Goal: Information Seeking & Learning: Learn about a topic

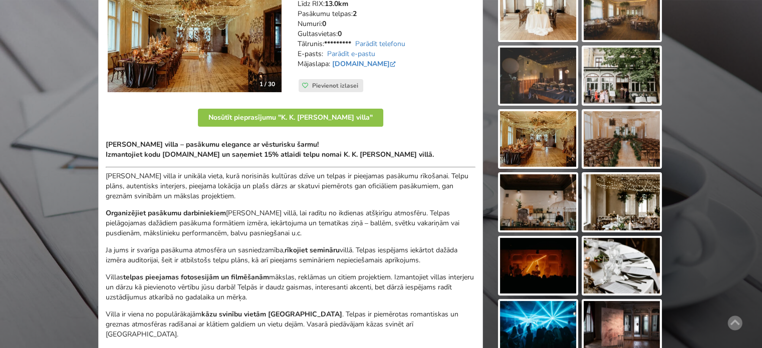
scroll to position [251, 0]
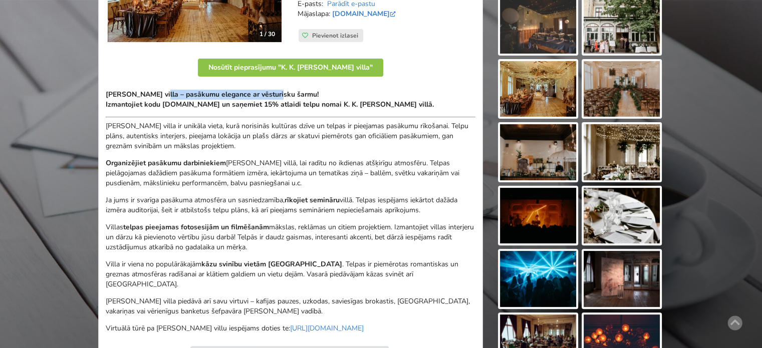
drag, startPoint x: 155, startPoint y: 94, endPoint x: 286, endPoint y: 98, distance: 130.9
click at [273, 93] on strong "Fon Stricka villa – pasākumu elegance ar vēsturisku šarmu!" at bounding box center [212, 95] width 213 height 10
click at [287, 98] on strong "Fon Stricka villa – pasākumu elegance ar vēsturisku šarmu!" at bounding box center [212, 95] width 213 height 10
drag, startPoint x: 115, startPoint y: 93, endPoint x: 230, endPoint y: 100, distance: 115.0
click at [228, 99] on p "Fon Stricka villa – pasākumu elegance ar vēsturisku šarmu! Izmantojiet kodu Bal…" at bounding box center [291, 100] width 370 height 20
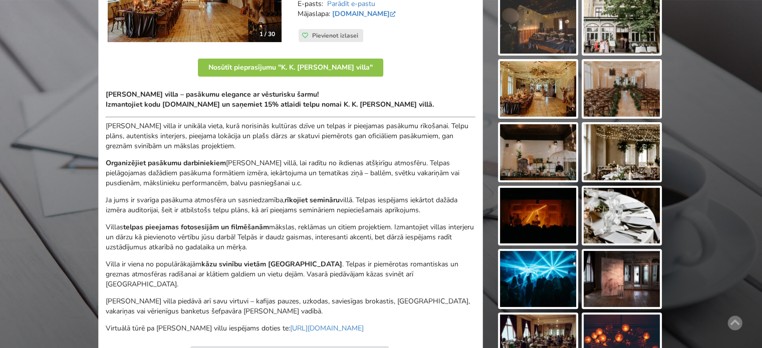
click at [237, 102] on strong "Izmantojiet kodu [DOMAIN_NAME] un saņemiet 15% atlaidi telpu nomai K. K. [PERSO…" at bounding box center [270, 100] width 328 height 20
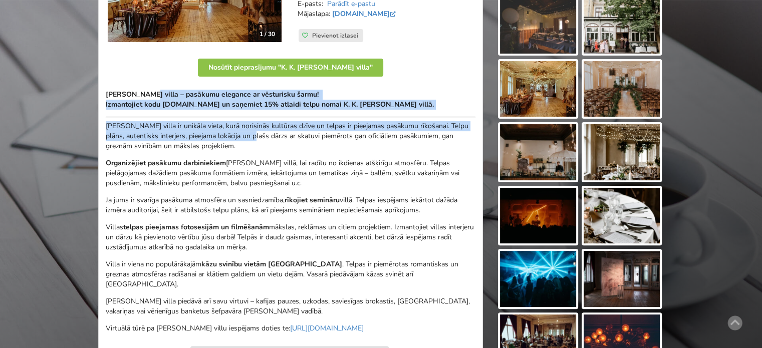
drag, startPoint x: 194, startPoint y: 102, endPoint x: 269, endPoint y: 170, distance: 100.8
click at [268, 169] on div "Fon Stricka villa – pasākumu elegance ar vēsturisku šarmu! Izmantojiet kodu Bal…" at bounding box center [291, 212] width 370 height 244
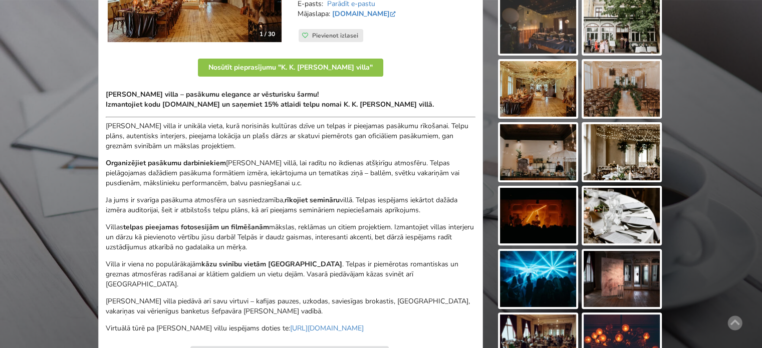
click at [288, 189] on div "Fon Stricka villa – pasākumu elegance ar vēsturisku šarmu! Izmantojiet kodu Bal…" at bounding box center [291, 212] width 370 height 244
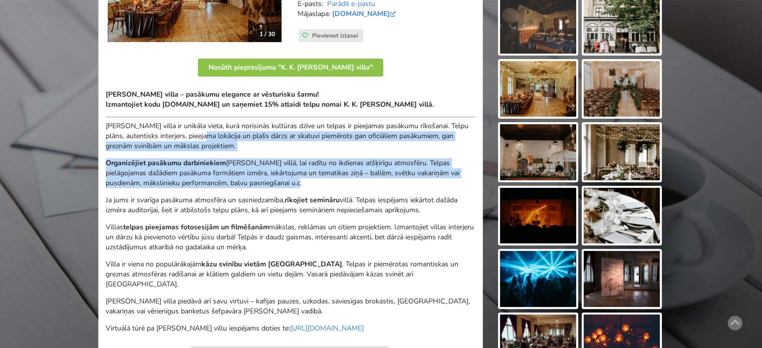
drag, startPoint x: 304, startPoint y: 182, endPoint x: 325, endPoint y: 194, distance: 23.8
click at [323, 193] on div "Fon Stricka villa – pasākumu elegance ar vēsturisku šarmu! Izmantojiet kodu Bal…" at bounding box center [291, 212] width 370 height 244
click at [325, 194] on div "Fon Stricka villa – pasākumu elegance ar vēsturisku šarmu! Izmantojiet kodu Bal…" at bounding box center [291, 212] width 370 height 244
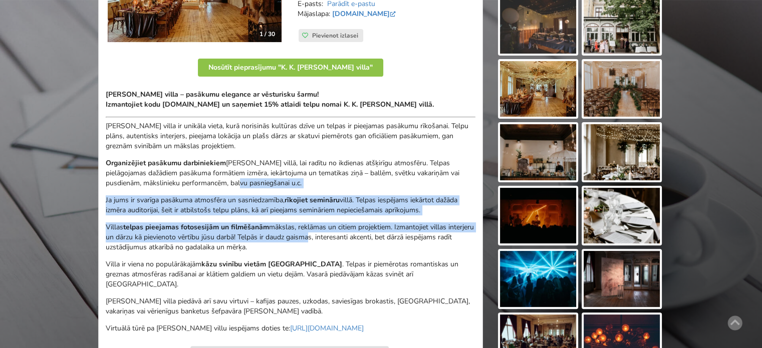
drag, startPoint x: 329, startPoint y: 242, endPoint x: 205, endPoint y: 177, distance: 140.8
click at [205, 177] on div "Fon Stricka villa – pasākumu elegance ar vēsturisku šarmu! Izmantojiet kodu Bal…" at bounding box center [291, 212] width 370 height 244
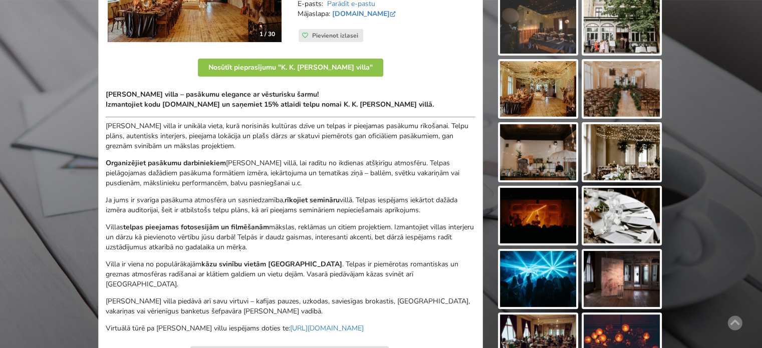
click at [205, 176] on p "Organizējiet pasākumu darbiniekiem fon Stricka villā, lai radītu no ikdienas at…" at bounding box center [291, 173] width 370 height 30
drag, startPoint x: 168, startPoint y: 150, endPoint x: 335, endPoint y: 220, distance: 181.3
click at [316, 216] on div "Fon Stricka villa – pasākumu elegance ar vēsturisku šarmu! Izmantojiet kodu Bal…" at bounding box center [291, 212] width 370 height 244
click at [343, 223] on p "Villas telpas pieejamas fotosesijām un filmēšanām mākslas, reklāmas un citiem p…" at bounding box center [291, 238] width 370 height 30
drag, startPoint x: 265, startPoint y: 208, endPoint x: 252, endPoint y: 192, distance: 20.7
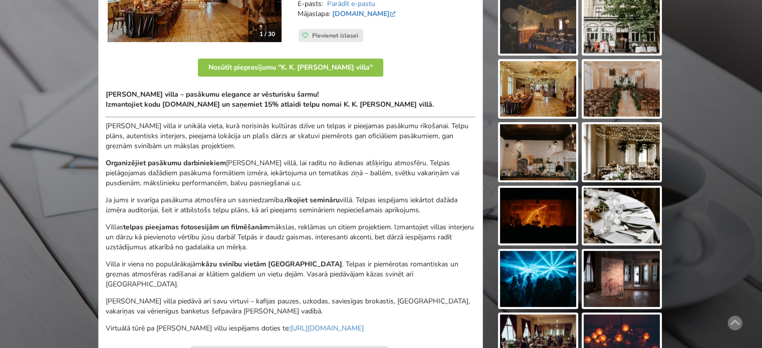
click at [255, 196] on div "Fon Stricka villa – pasākumu elegance ar vēsturisku šarmu! Izmantojiet kodu Bal…" at bounding box center [291, 212] width 370 height 244
click at [248, 188] on div "Fon Stricka villa – pasākumu elegance ar vēsturisku šarmu! Izmantojiet kodu Bal…" at bounding box center [291, 212] width 370 height 244
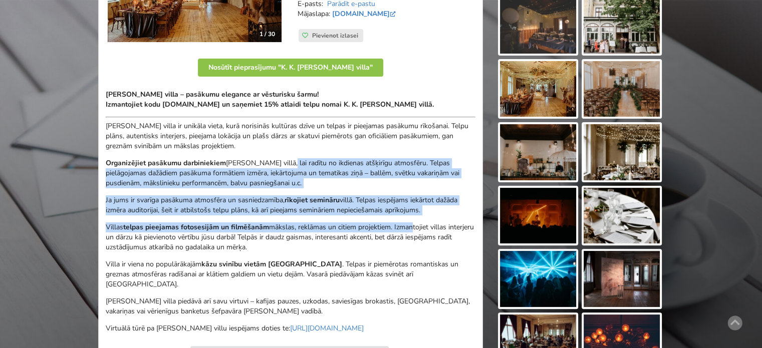
drag, startPoint x: 285, startPoint y: 157, endPoint x: 420, endPoint y: 232, distance: 154.1
click at [417, 230] on div "Fon Stricka villa – pasākumu elegance ar vēsturisku šarmu! Izmantojiet kodu Bal…" at bounding box center [291, 212] width 370 height 244
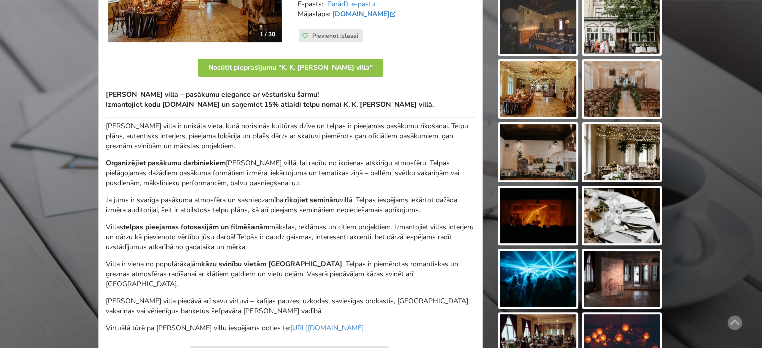
click at [420, 232] on p "Villas telpas pieejamas fotosesijām un filmēšanām mākslas, reklāmas un citiem p…" at bounding box center [291, 238] width 370 height 30
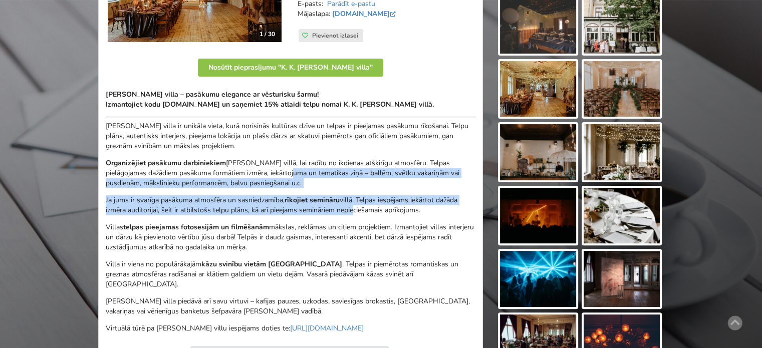
drag, startPoint x: 257, startPoint y: 171, endPoint x: 362, endPoint y: 220, distance: 115.7
click at [361, 218] on div "Fon Stricka villa – pasākumu elegance ar vēsturisku šarmu! Izmantojiet kodu Bal…" at bounding box center [291, 212] width 370 height 244
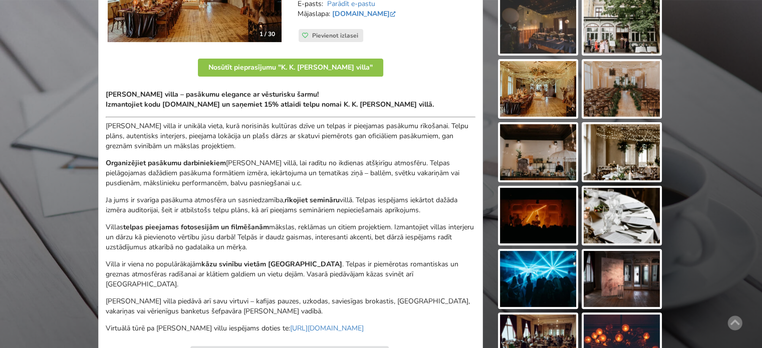
click at [363, 220] on div "Fon Stricka villa – pasākumu elegance ar vēsturisku šarmu! Izmantojiet kodu Bal…" at bounding box center [291, 212] width 370 height 244
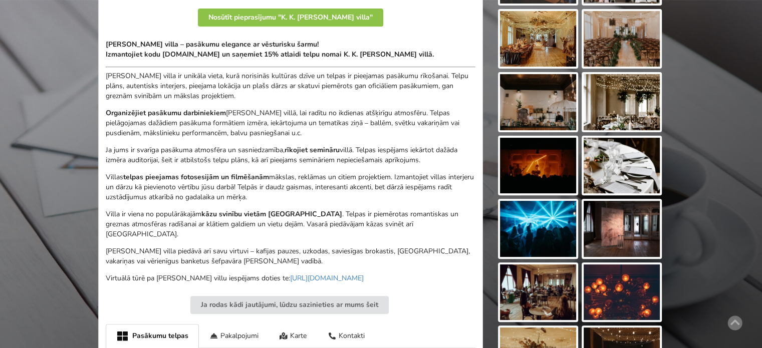
drag, startPoint x: 194, startPoint y: 148, endPoint x: 300, endPoint y: 198, distance: 116.8
click at [300, 198] on div "Fon Stricka villa – pasākumu elegance ar vēsturisku šarmu! Izmantojiet kodu Bal…" at bounding box center [291, 162] width 370 height 244
click at [300, 198] on p "Villas telpas pieejamas fotosesijām un filmēšanām mākslas, reklāmas un citiem p…" at bounding box center [291, 187] width 370 height 30
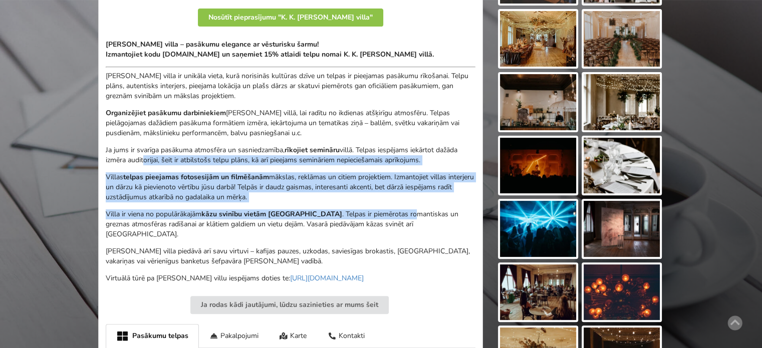
drag, startPoint x: 360, startPoint y: 213, endPoint x: 136, endPoint y: 152, distance: 232.3
click at [138, 153] on div "Fon Stricka villa – pasākumu elegance ar vēsturisku šarmu! Izmantojiet kodu Bal…" at bounding box center [291, 162] width 370 height 244
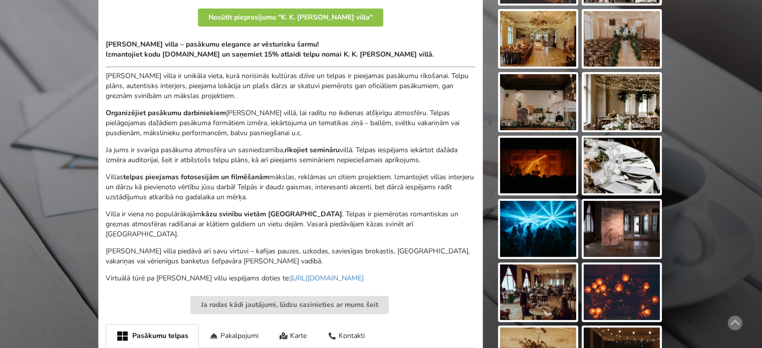
click at [133, 150] on p "Ja jums ir svarīga pasākuma atmosfēra un sasniedzamība, rīkojiet semināru villā…" at bounding box center [291, 155] width 370 height 20
drag, startPoint x: 157, startPoint y: 126, endPoint x: 297, endPoint y: 195, distance: 156.2
click at [297, 195] on div "Fon Stricka villa – pasākumu elegance ar vēsturisku šarmu! Izmantojiet kodu Bal…" at bounding box center [291, 162] width 370 height 244
click at [297, 195] on p "Villas telpas pieejamas fotosesijām un filmēšanām mākslas, reklāmas un citiem p…" at bounding box center [291, 187] width 370 height 30
drag, startPoint x: 186, startPoint y: 167, endPoint x: 176, endPoint y: 153, distance: 17.0
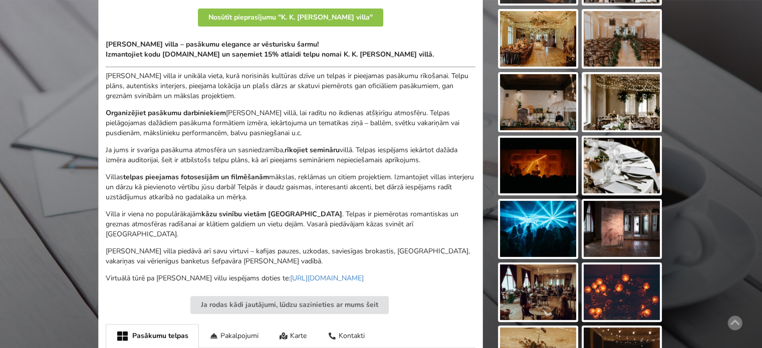
click at [180, 159] on div "Fon Stricka villa – pasākumu elegance ar vēsturisku šarmu! Izmantojiet kodu Bal…" at bounding box center [291, 162] width 370 height 244
click at [171, 148] on p "Ja jums ir svarīga pasākuma atmosfēra un sasniedzamība, rīkojiet semināru villā…" at bounding box center [291, 155] width 370 height 20
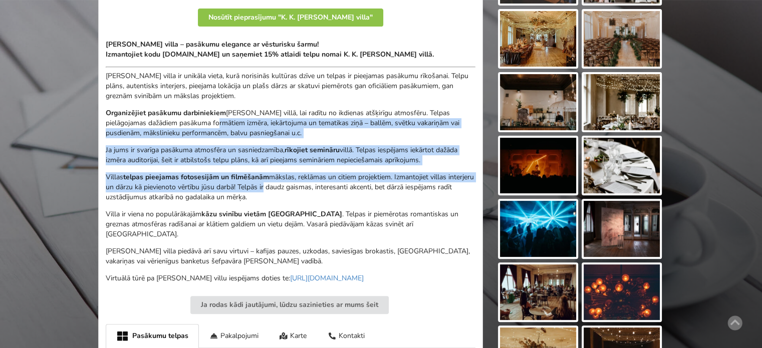
drag, startPoint x: 186, startPoint y: 127, endPoint x: 327, endPoint y: 213, distance: 164.5
click at [315, 203] on div "Fon Stricka villa – pasākumu elegance ar vēsturisku šarmu! Izmantojiet kodu Bal…" at bounding box center [291, 162] width 370 height 244
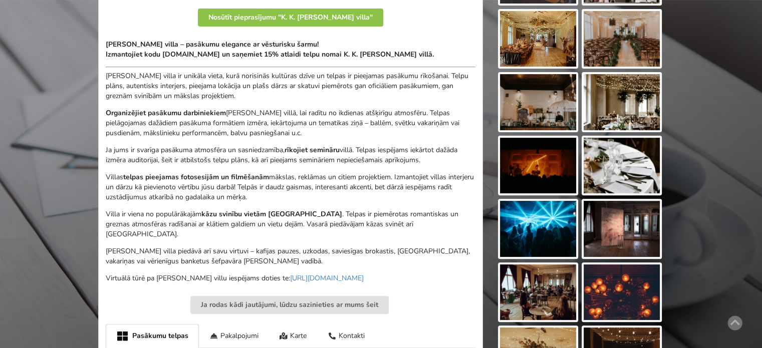
click at [327, 213] on p "Villa ir viena no populārākajām kāzu svinību vietām Rīgā . Telpas ir piemērotas…" at bounding box center [291, 225] width 370 height 30
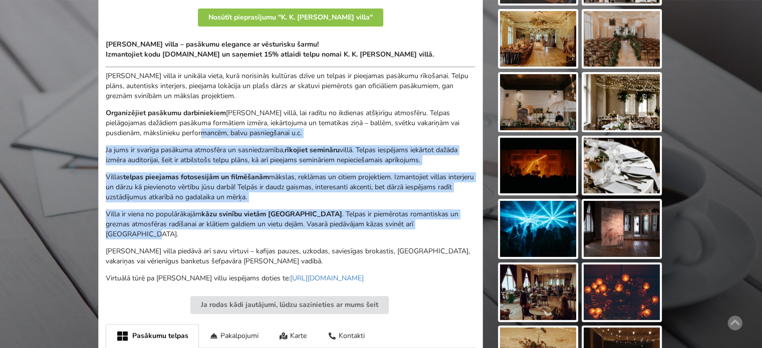
drag, startPoint x: 177, startPoint y: 129, endPoint x: 409, endPoint y: 225, distance: 251.1
click at [408, 225] on div "Fon Stricka villa – pasākumu elegance ar vēsturisku šarmu! Izmantojiet kodu Bal…" at bounding box center [291, 162] width 370 height 244
click at [409, 225] on p "Villa ir viena no populārākajām kāzu svinību vietām Rīgā . Telpas ir piemērotas…" at bounding box center [291, 225] width 370 height 30
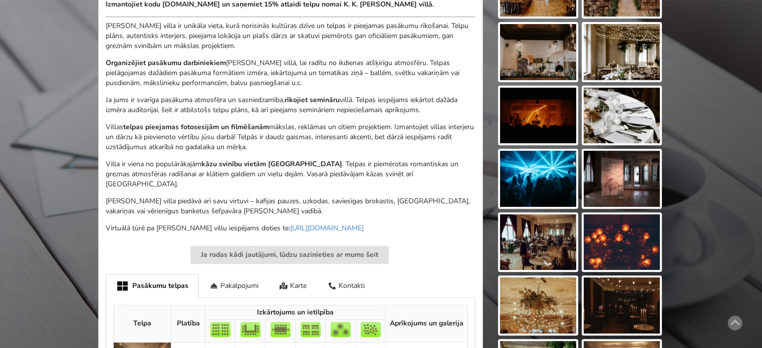
scroll to position [201, 0]
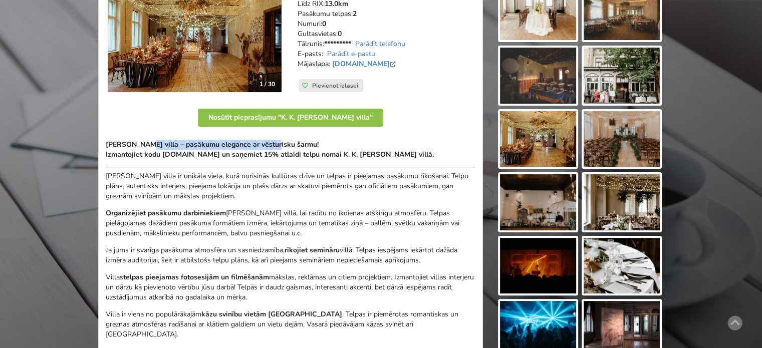
drag, startPoint x: 161, startPoint y: 141, endPoint x: 288, endPoint y: 142, distance: 126.3
click at [284, 142] on strong "Fon Stricka villa – pasākumu elegance ar vēsturisku šarmu!" at bounding box center [212, 145] width 213 height 10
click at [296, 142] on strong "Fon Stricka villa – pasākumu elegance ar vēsturisku šarmu!" at bounding box center [212, 145] width 213 height 10
drag, startPoint x: 300, startPoint y: 143, endPoint x: 115, endPoint y: 142, distance: 185.5
click at [115, 142] on p "Fon Stricka villa – pasākumu elegance ar vēsturisku šarmu! Izmantojiet kodu Bal…" at bounding box center [291, 150] width 370 height 20
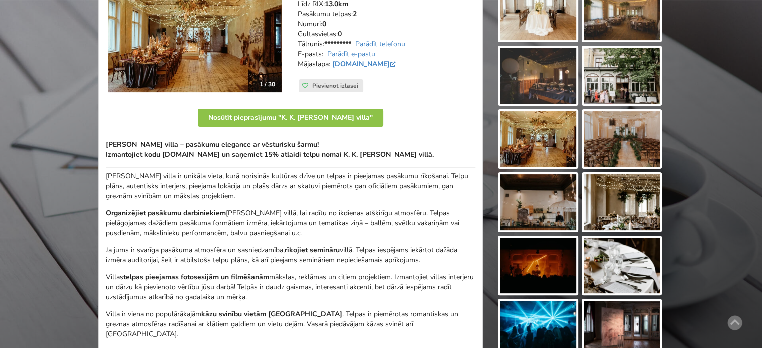
click at [111, 141] on strong "Fon Stricka villa – pasākumu elegance ar vēsturisku šarmu!" at bounding box center [212, 145] width 213 height 10
drag, startPoint x: 105, startPoint y: 143, endPoint x: 242, endPoint y: 140, distance: 136.9
click at [241, 140] on div "1 / 30 Adrese: Aristida Briāna iela 9, Rīga Līdz Rīgas centram: 3.3km Līdz RIX:…" at bounding box center [290, 316] width 385 height 689
click at [248, 142] on strong "Fon Stricka villa – pasākumu elegance ar vēsturisku šarmu!" at bounding box center [212, 145] width 213 height 10
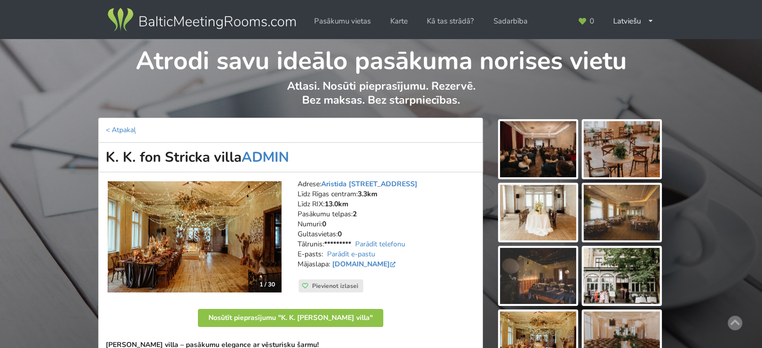
scroll to position [100, 0]
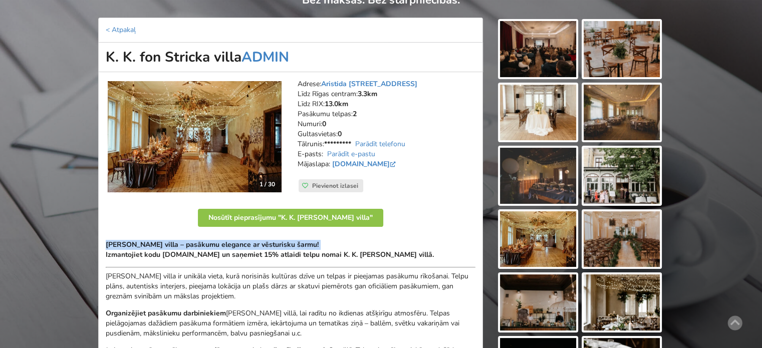
drag, startPoint x: 302, startPoint y: 244, endPoint x: 105, endPoint y: 244, distance: 196.5
click at [106, 244] on p "[PERSON_NAME] villa – pasākumu elegance ar vēsturisku šarmu! Izmantojiet kodu […" at bounding box center [291, 250] width 370 height 20
copy p "Fon Stricka villa – pasākumu elegance ar vēsturisku šarmu!"
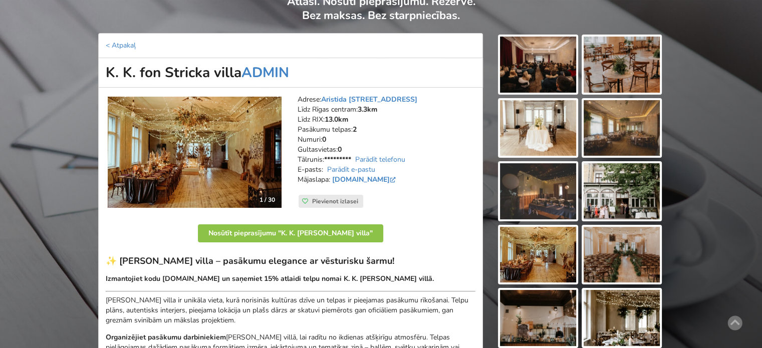
scroll to position [135, 0]
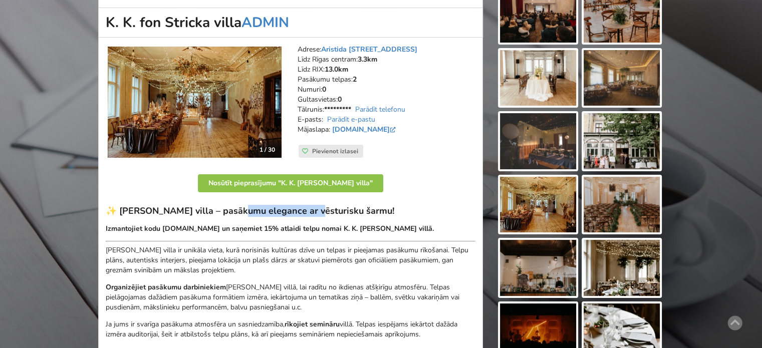
drag, startPoint x: 239, startPoint y: 208, endPoint x: 323, endPoint y: 209, distance: 84.2
click at [317, 209] on h3 "✨ [PERSON_NAME] villa – pasākumu elegance ar vēsturisku šarmu!" at bounding box center [291, 212] width 370 height 12
click at [327, 209] on h3 "✨ [PERSON_NAME] villa – pasākumu elegance ar vēsturisku šarmu!" at bounding box center [291, 212] width 370 height 12
drag, startPoint x: 351, startPoint y: 208, endPoint x: 211, endPoint y: 208, distance: 140.4
click at [217, 208] on h3 "✨ [PERSON_NAME] villa – pasākumu elegance ar vēsturisku šarmu!" at bounding box center [291, 212] width 370 height 12
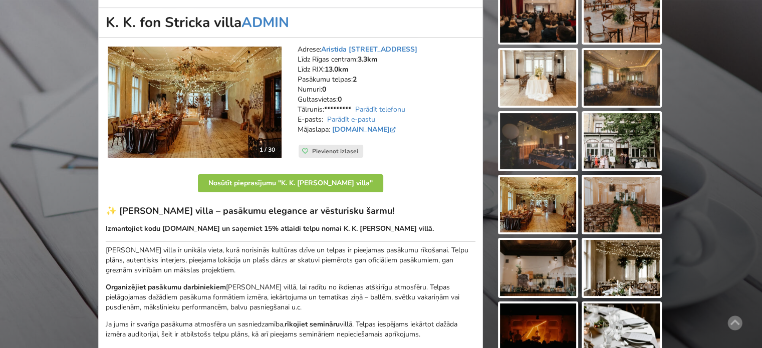
click at [192, 208] on h3 "✨ [PERSON_NAME] villa – pasākumu elegance ar vēsturisku šarmu!" at bounding box center [291, 212] width 370 height 12
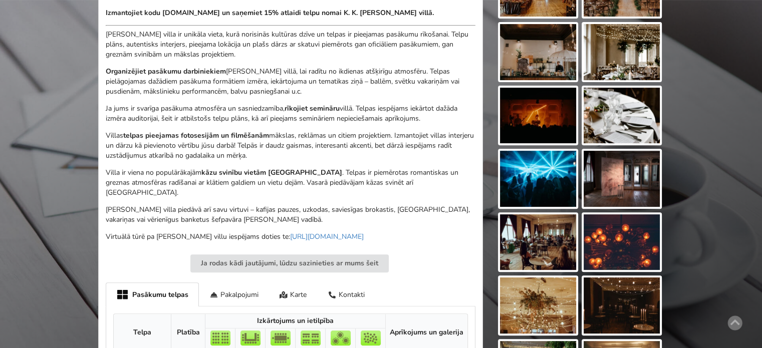
scroll to position [401, 0]
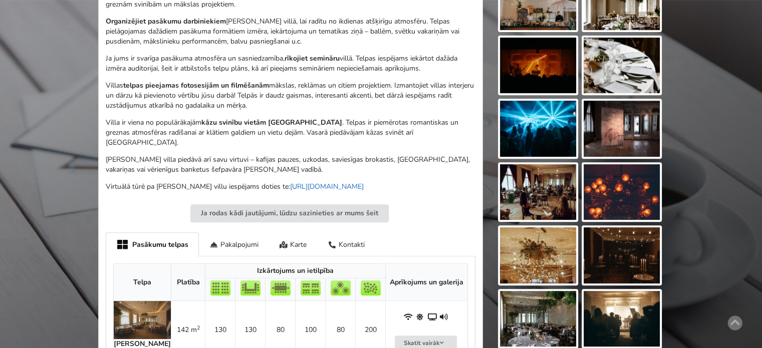
click at [335, 182] on link "[URL][DOMAIN_NAME]" at bounding box center [327, 187] width 74 height 10
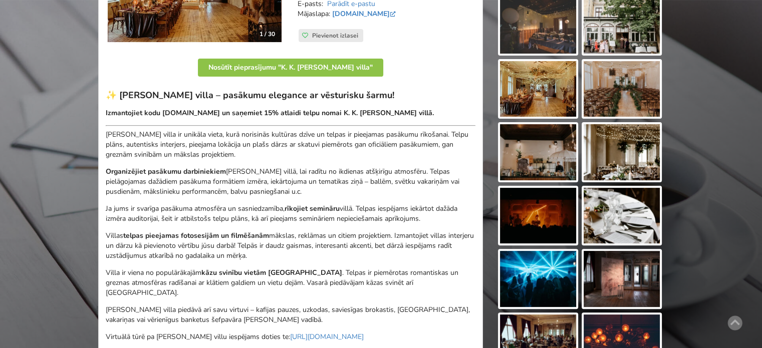
scroll to position [100, 0]
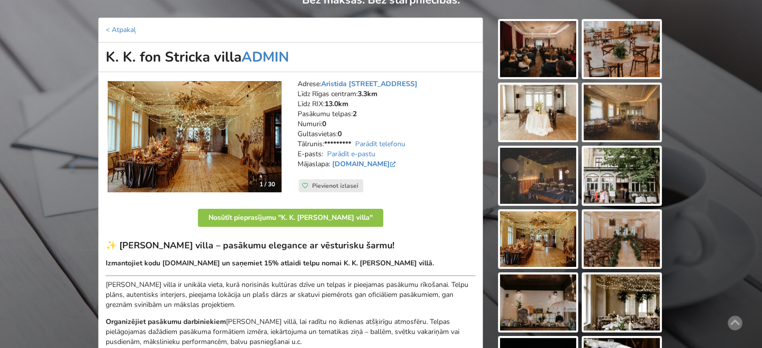
click at [216, 129] on img at bounding box center [195, 136] width 174 height 111
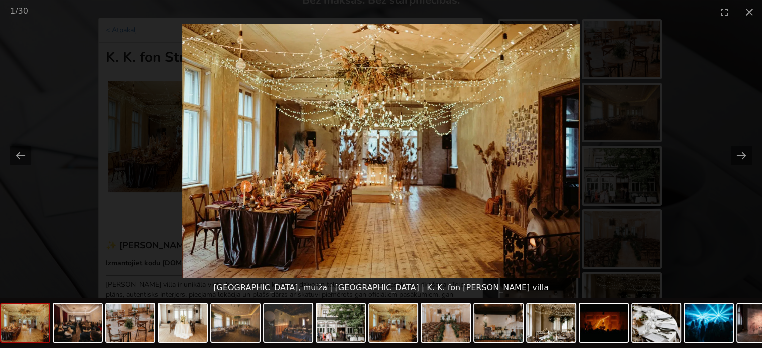
click at [727, 212] on picture at bounding box center [381, 151] width 762 height 255
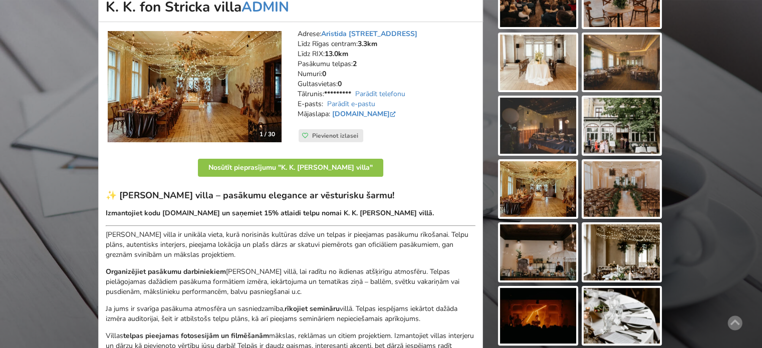
scroll to position [0, 0]
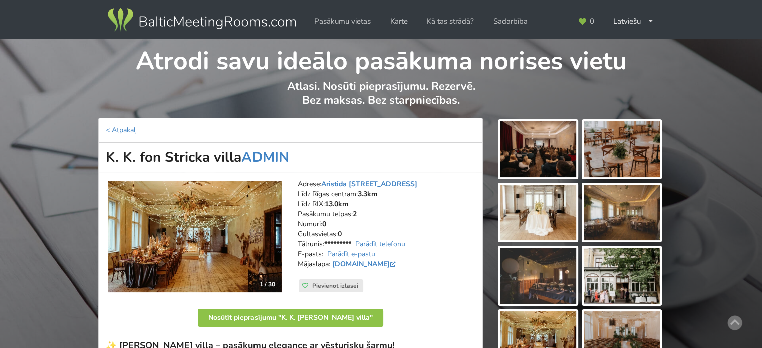
scroll to position [150, 0]
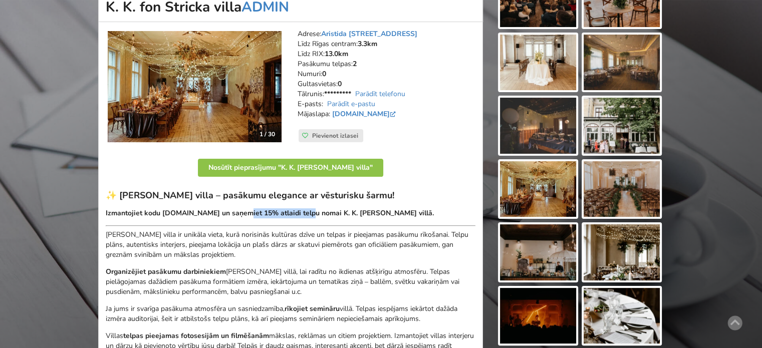
drag, startPoint x: 335, startPoint y: 217, endPoint x: 363, endPoint y: 216, distance: 27.6
click at [357, 217] on strong "Izmantojiet kodu [DOMAIN_NAME] un saņemiet 15% atlaidi telpu nomai K. K. [PERSO…" at bounding box center [270, 214] width 328 height 10
click at [363, 216] on strong "Izmantojiet kodu [DOMAIN_NAME] un saņemiet 15% atlaidi telpu nomai K. K. [PERSO…" at bounding box center [270, 214] width 328 height 10
drag, startPoint x: 279, startPoint y: 212, endPoint x: 269, endPoint y: 212, distance: 10.5
click at [269, 212] on strong "Izmantojiet kodu [DOMAIN_NAME] un saņemiet 15% atlaidi telpu nomai K. K. [PERSO…" at bounding box center [270, 214] width 328 height 10
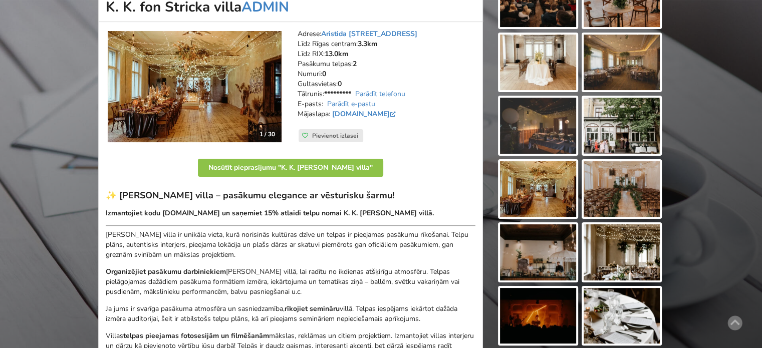
click at [418, 211] on strong "Izmantojiet kodu [DOMAIN_NAME] un saņemiet 15% atlaidi telpu nomai K. K. [PERSO…" at bounding box center [270, 214] width 328 height 10
drag, startPoint x: 353, startPoint y: 211, endPoint x: 282, endPoint y: 211, distance: 71.2
click at [292, 211] on p "Izmantojiet kodu [DOMAIN_NAME] un saņemiet 15% atlaidi telpu nomai K. K. [PERSO…" at bounding box center [291, 214] width 370 height 10
click at [277, 211] on strong "Izmantojiet kodu [DOMAIN_NAME] un saņemiet 15% atlaidi telpu nomai K. K. [PERSO…" at bounding box center [270, 214] width 328 height 10
